Goal: Transaction & Acquisition: Purchase product/service

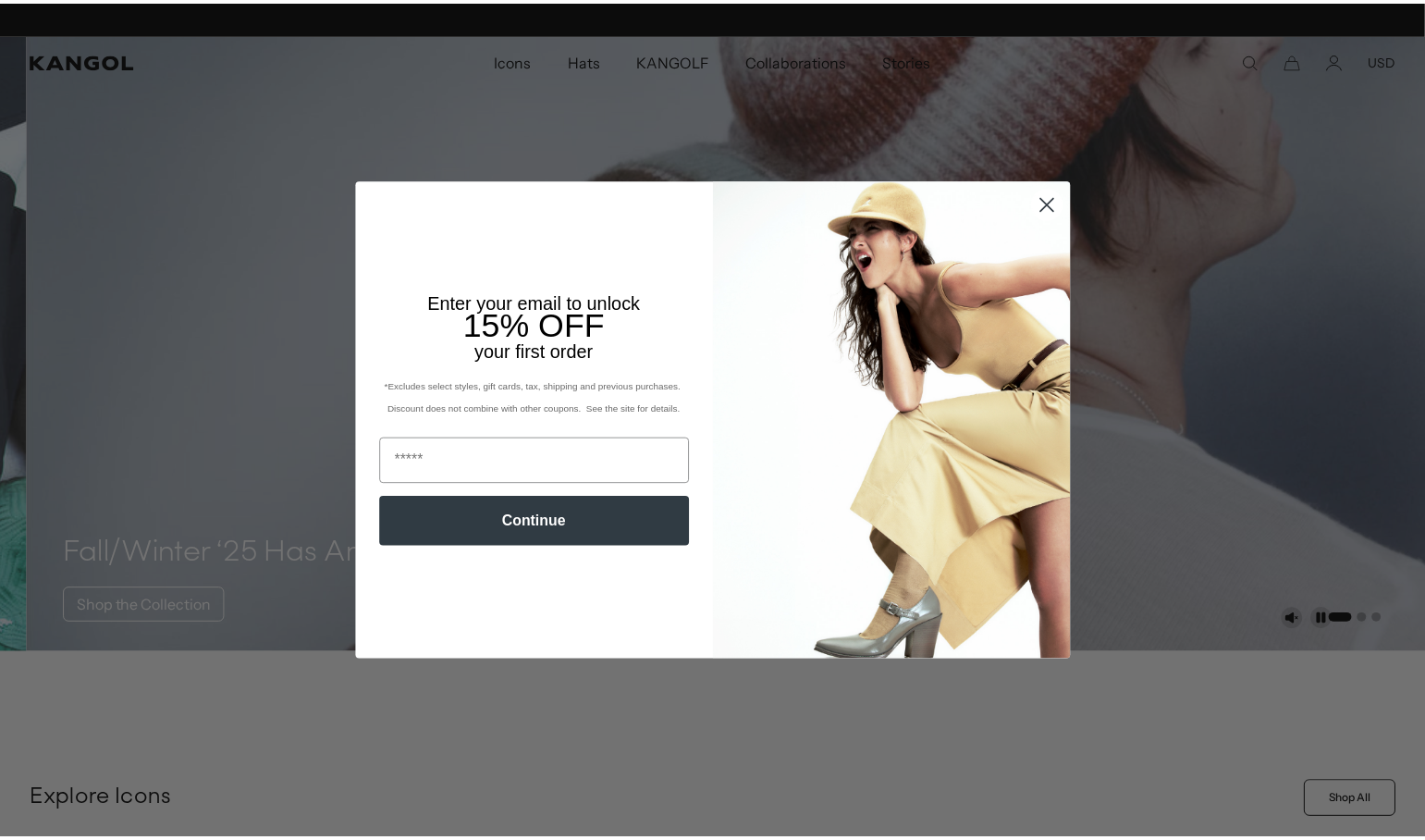
scroll to position [0, 381]
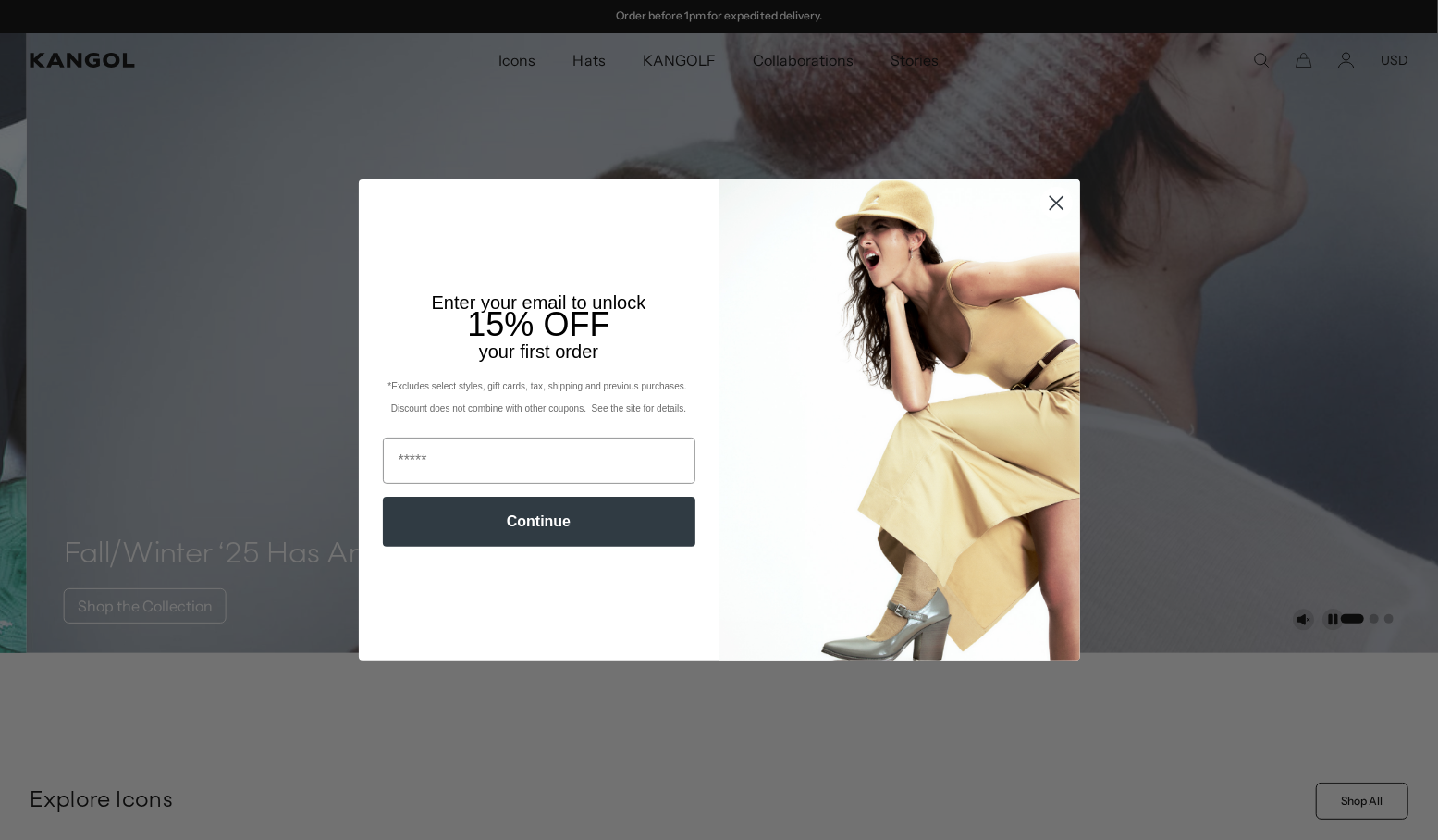
click at [1047, 209] on circle "Close dialog" at bounding box center [1055, 203] width 31 height 31
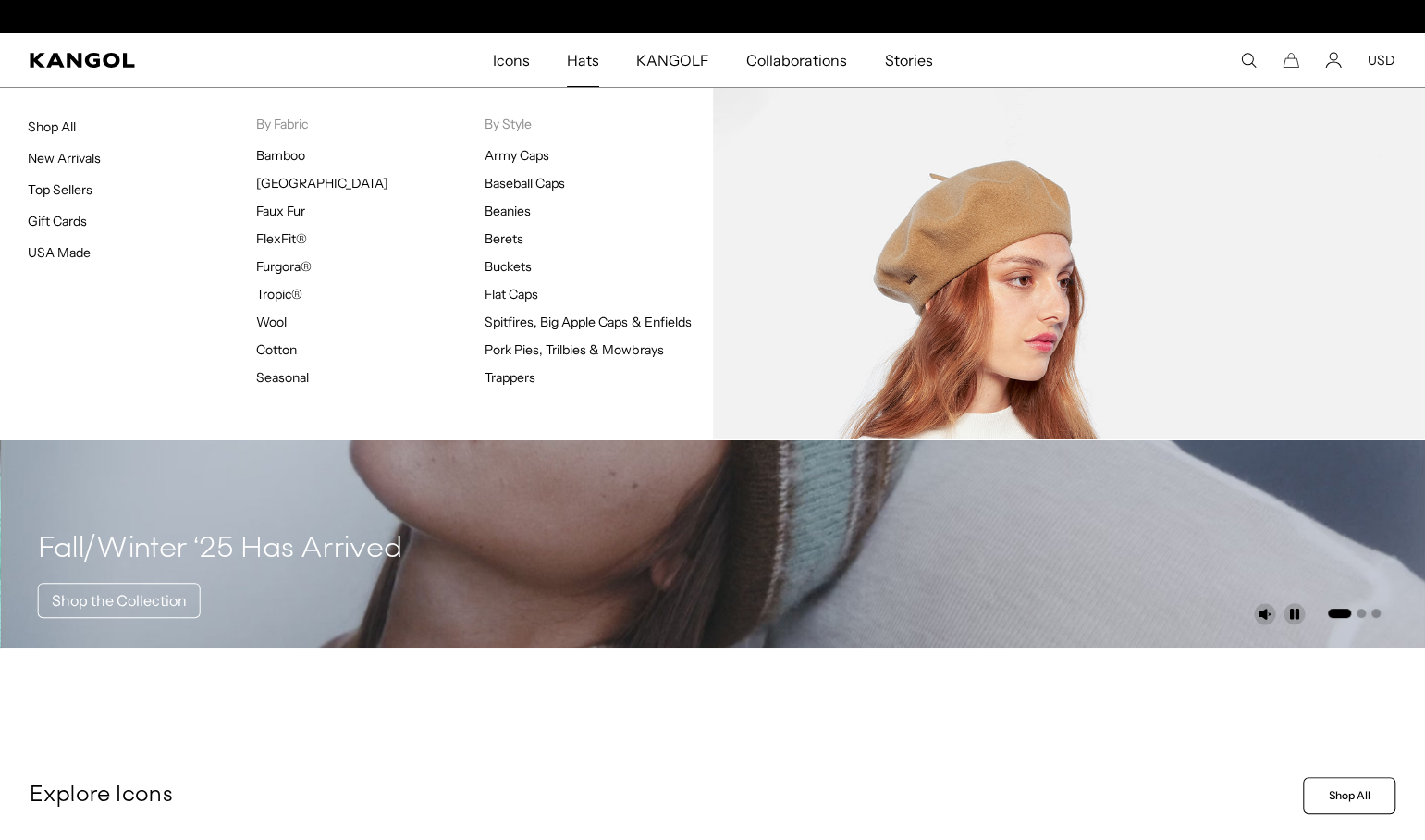
scroll to position [0, 0]
click at [586, 61] on span "Hats" at bounding box center [583, 60] width 32 height 54
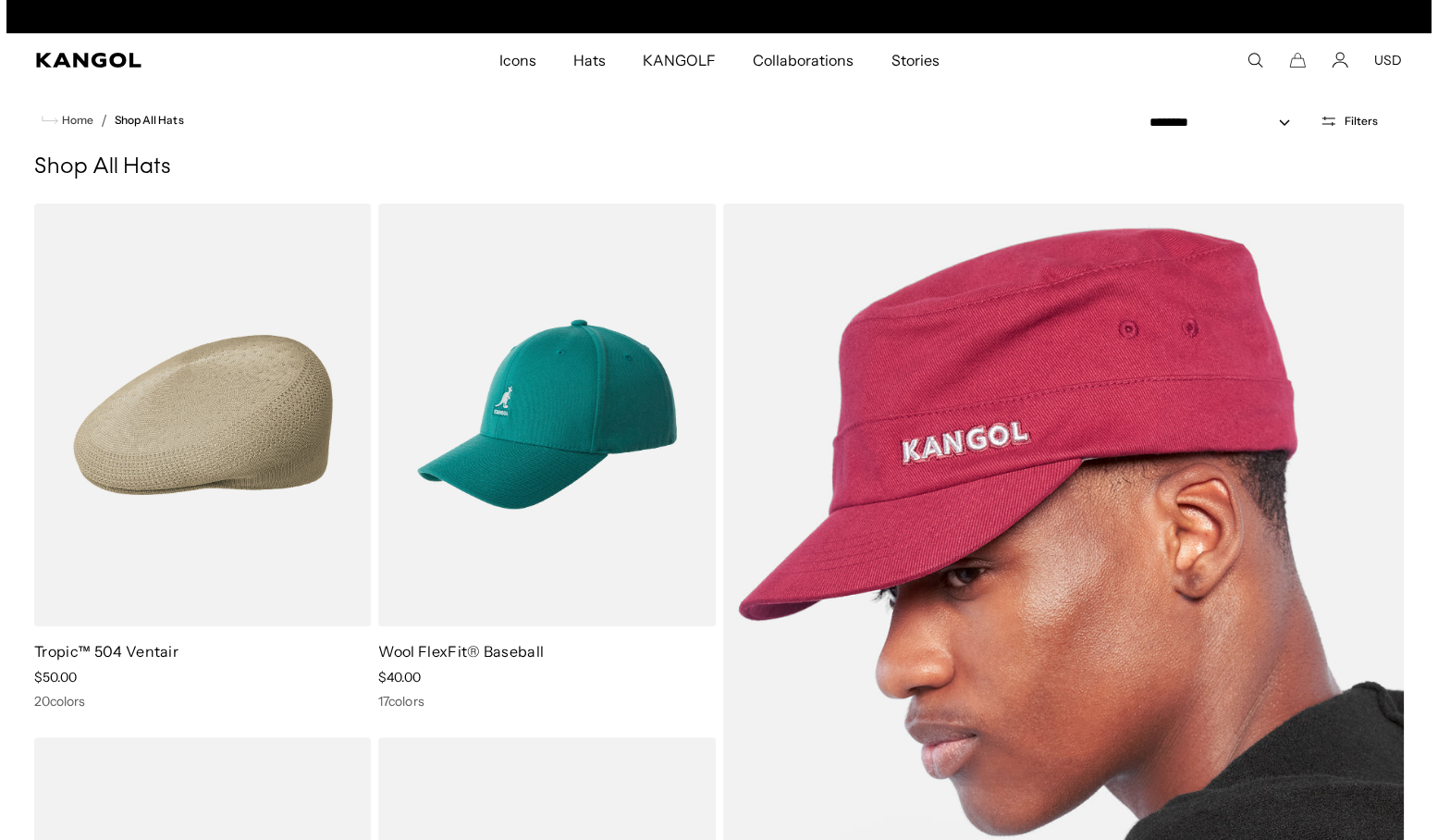
scroll to position [0, 381]
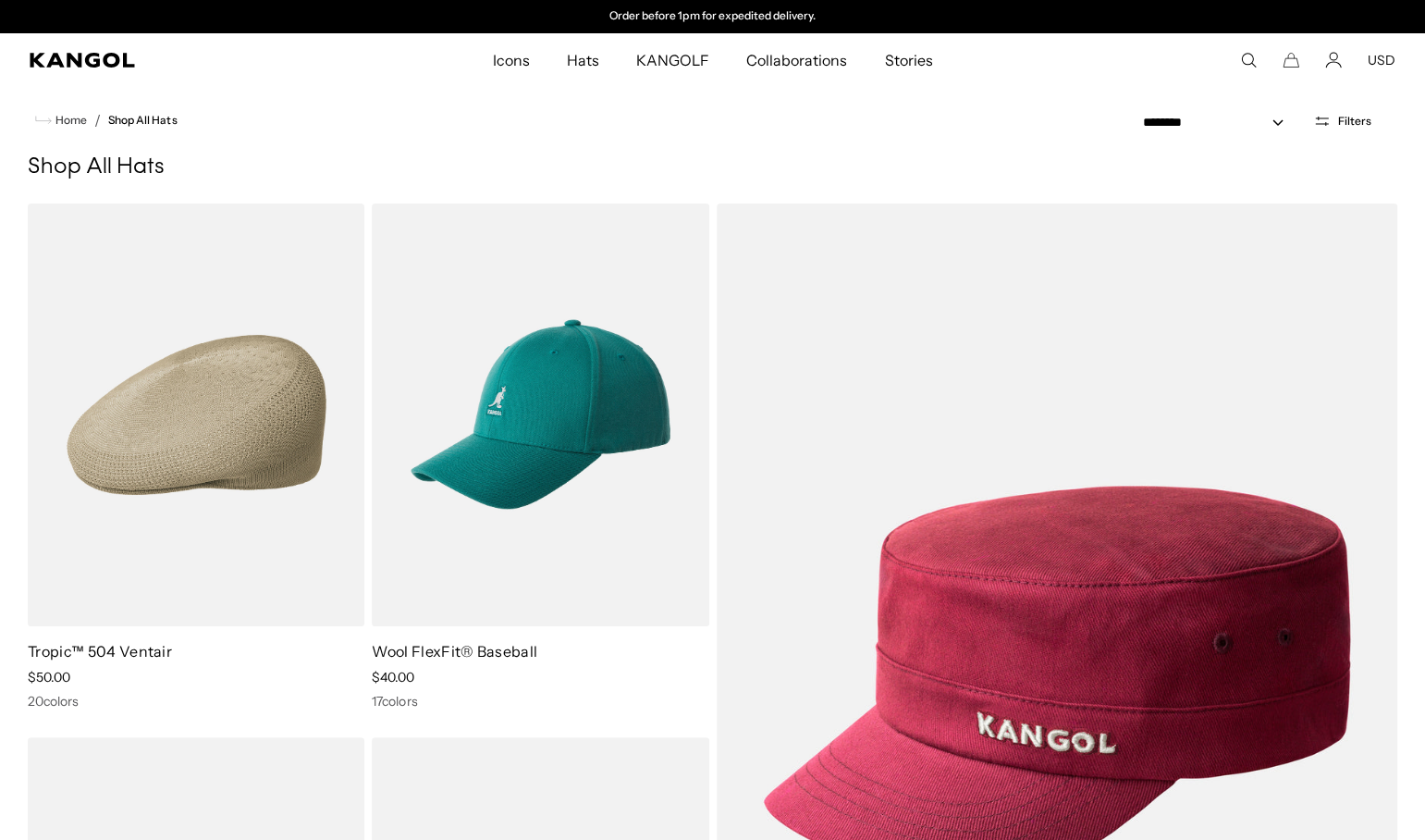
click at [1324, 118] on icon "Open filters" at bounding box center [1322, 121] width 18 height 17
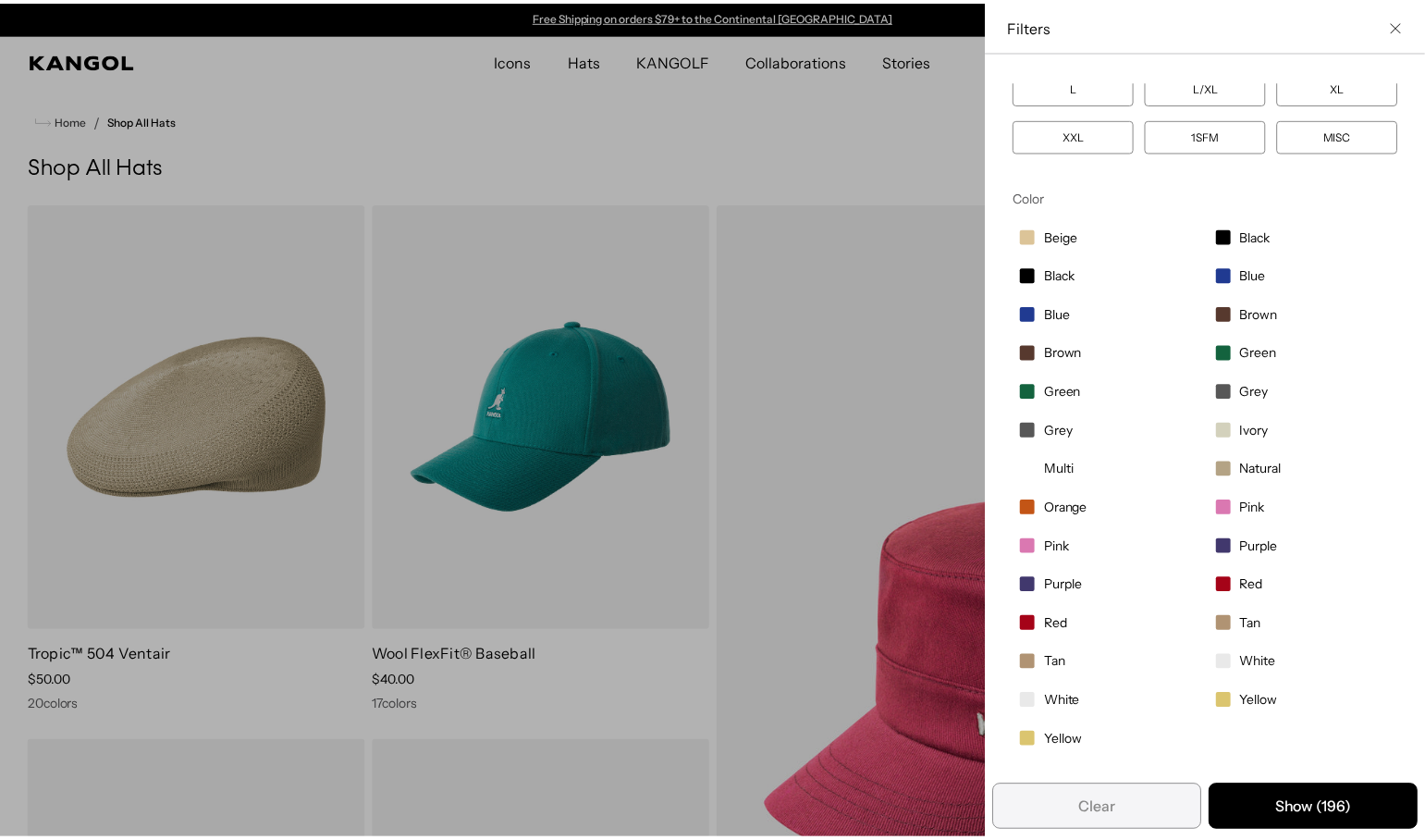
scroll to position [0, 0]
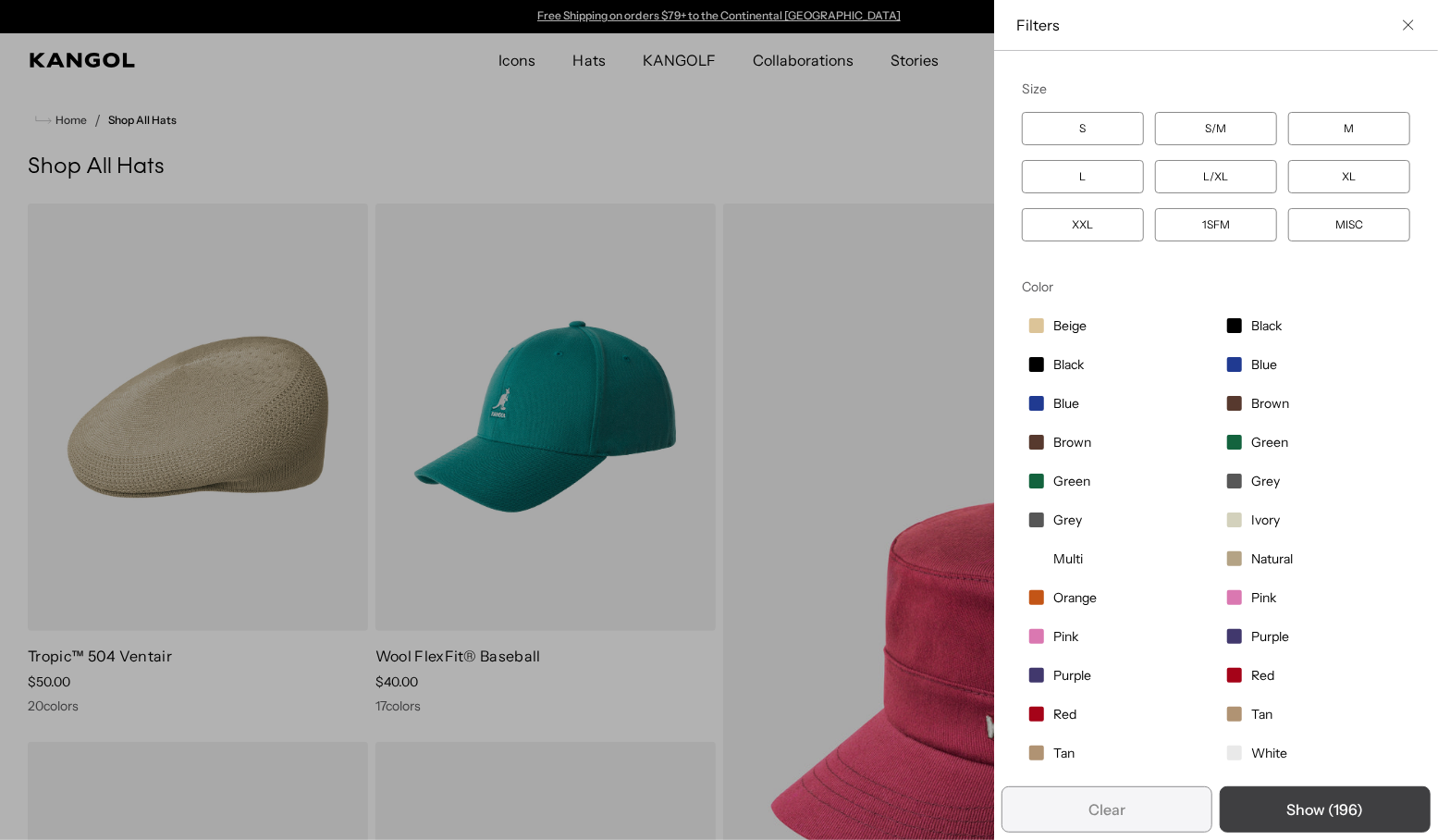
click at [1304, 815] on button "Show ( 196 )" at bounding box center [1325, 809] width 210 height 46
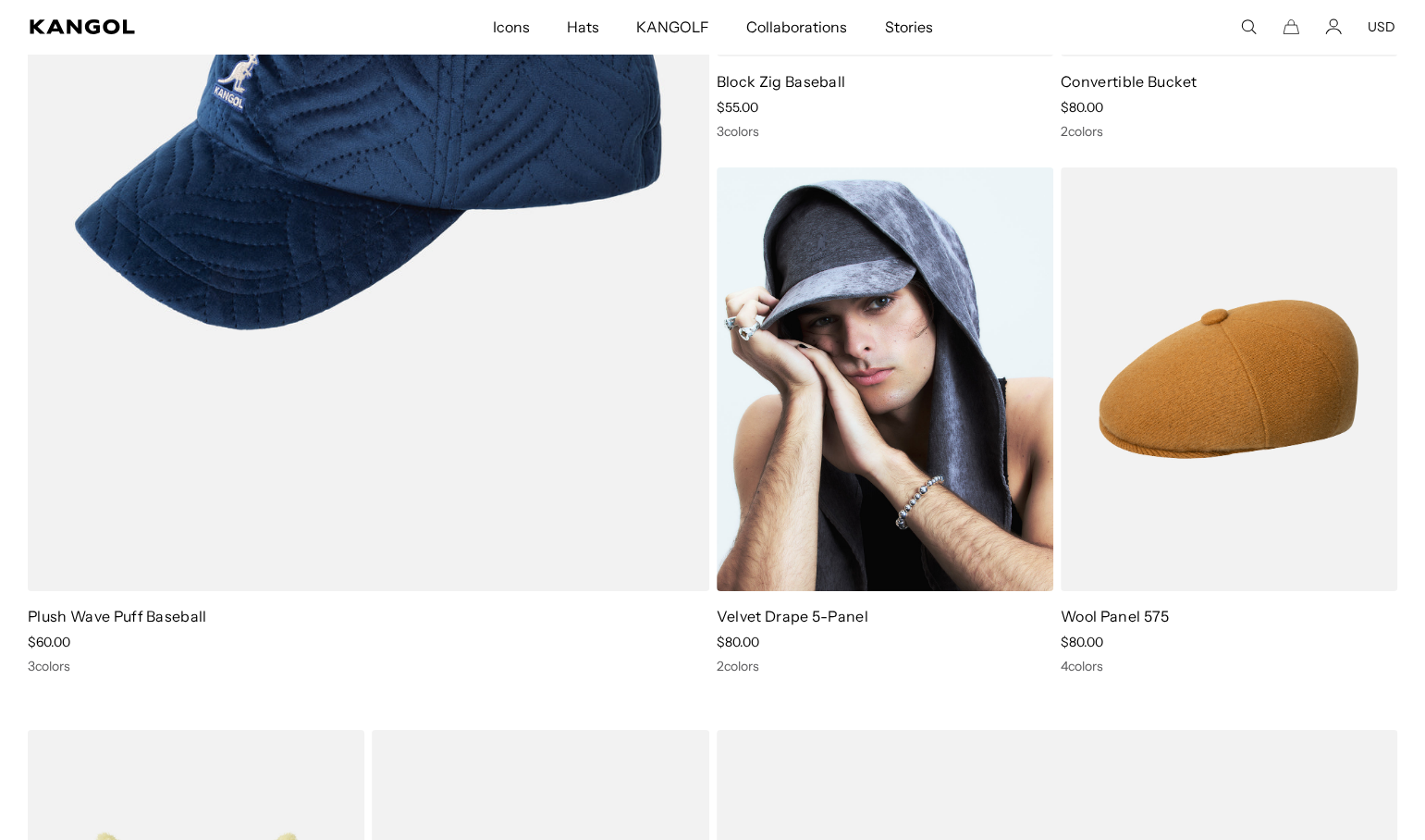
click at [948, 412] on img at bounding box center [884, 379] width 337 height 423
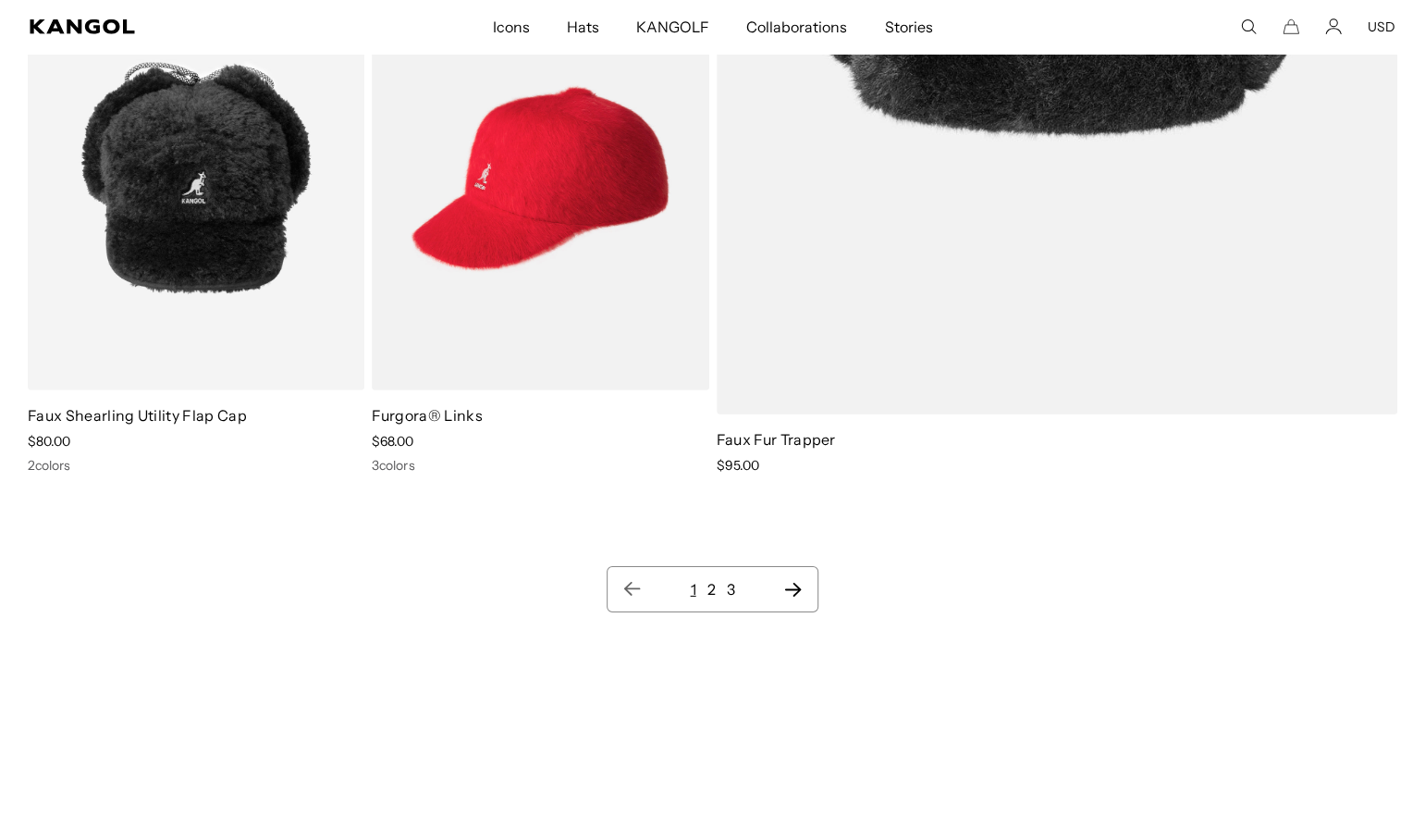
click at [711, 585] on link "2" at bounding box center [710, 590] width 8 height 19
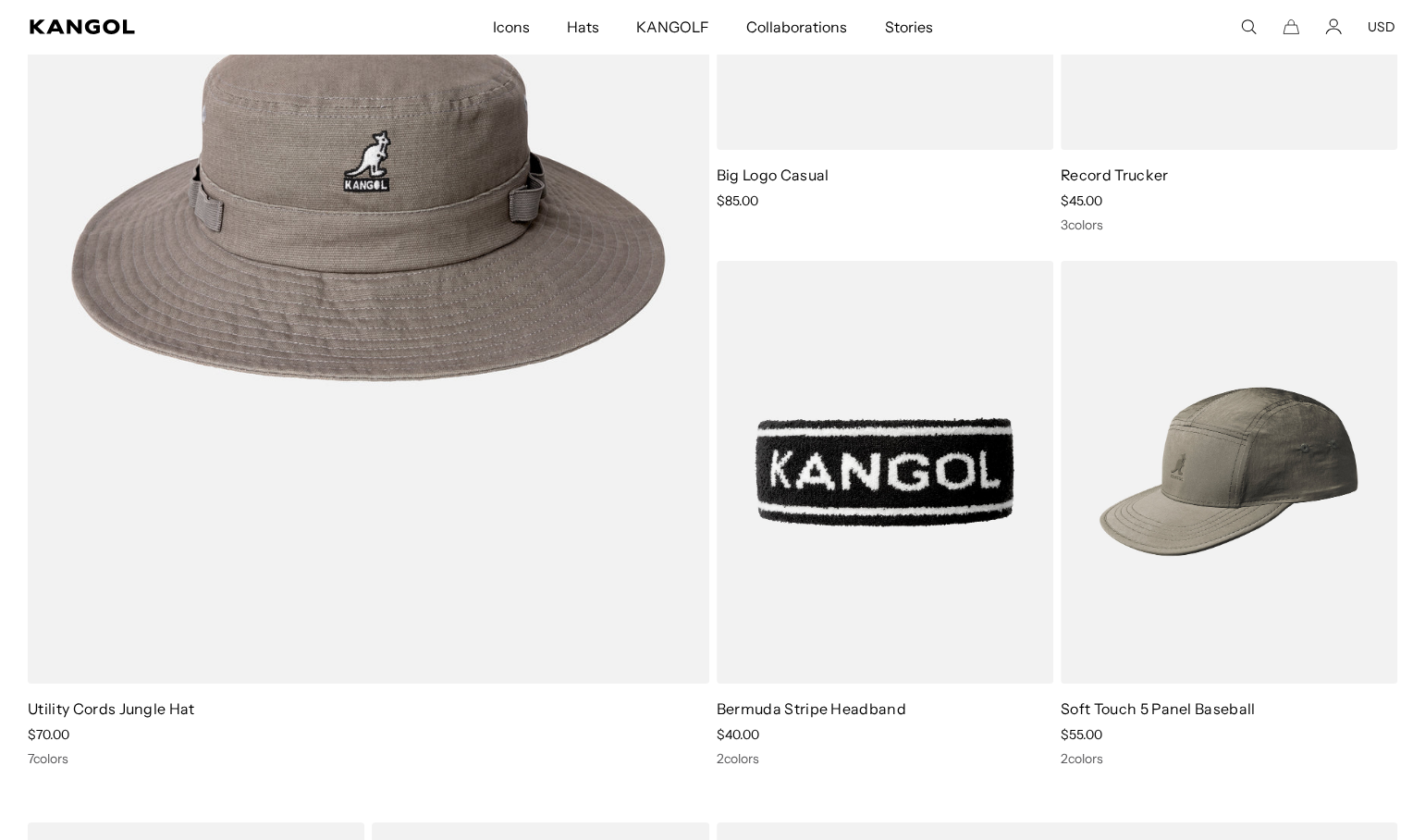
scroll to position [12531, 0]
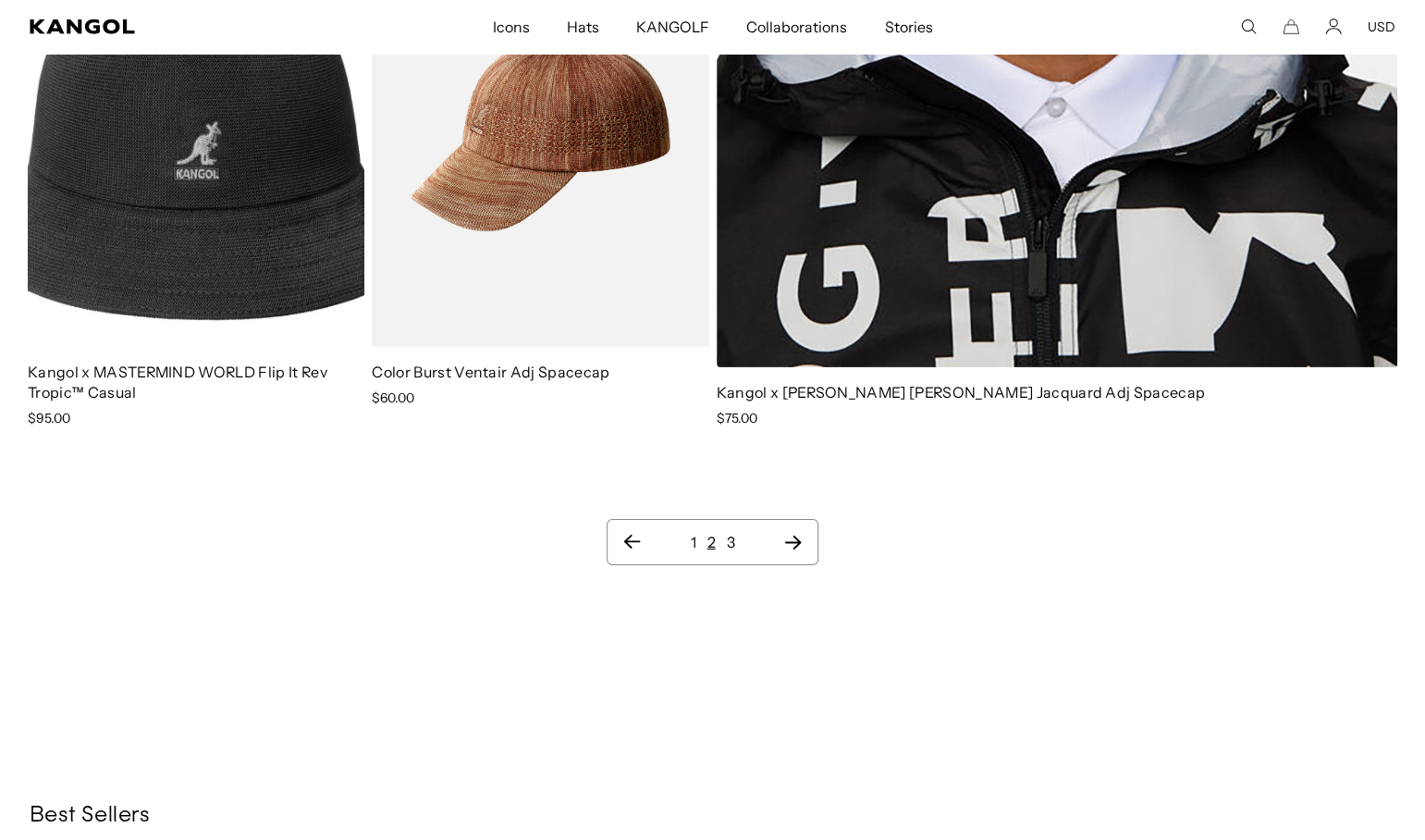
click at [734, 533] on link "3" at bounding box center [731, 542] width 8 height 19
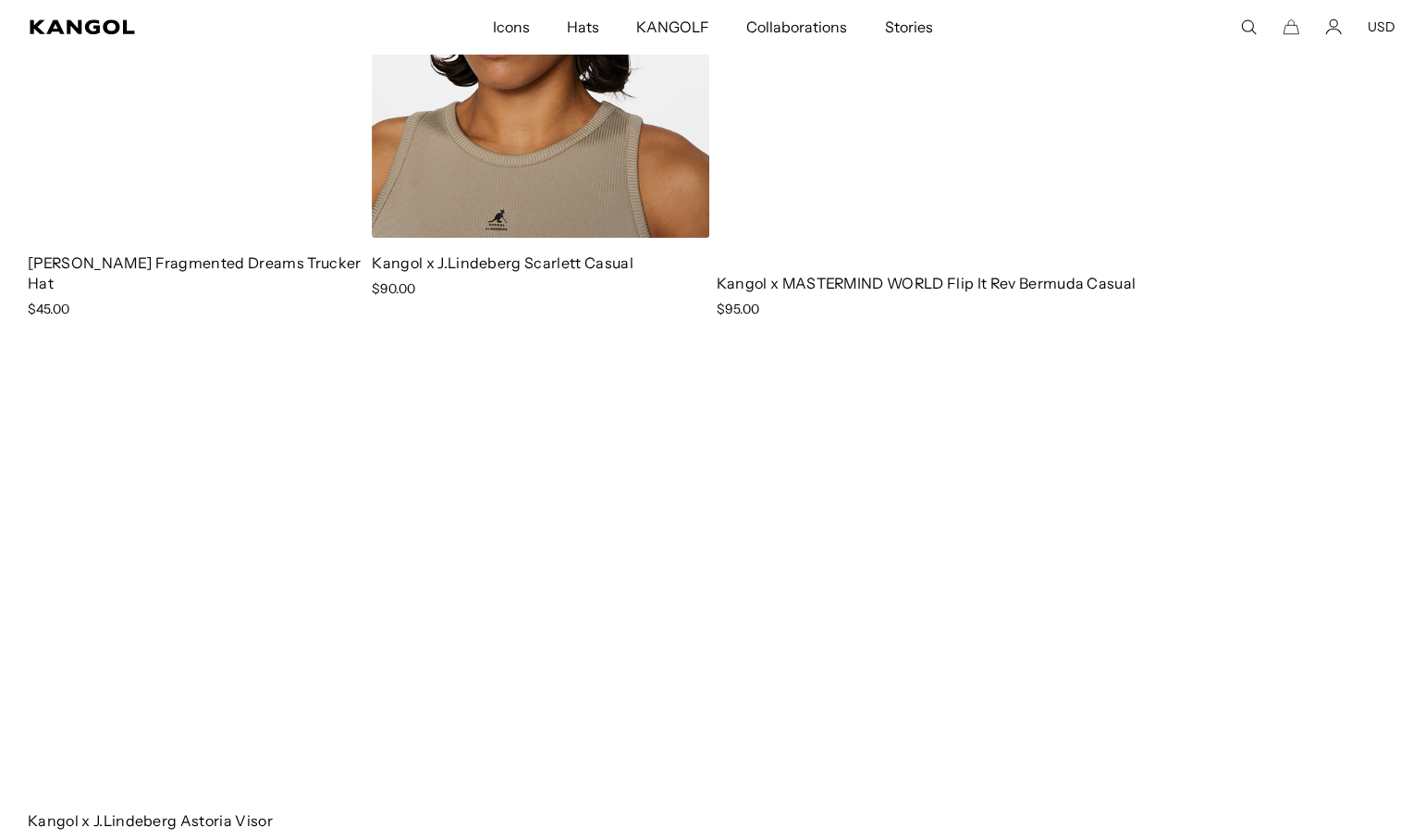
scroll to position [922, 0]
